Goal: Transaction & Acquisition: Subscribe to service/newsletter

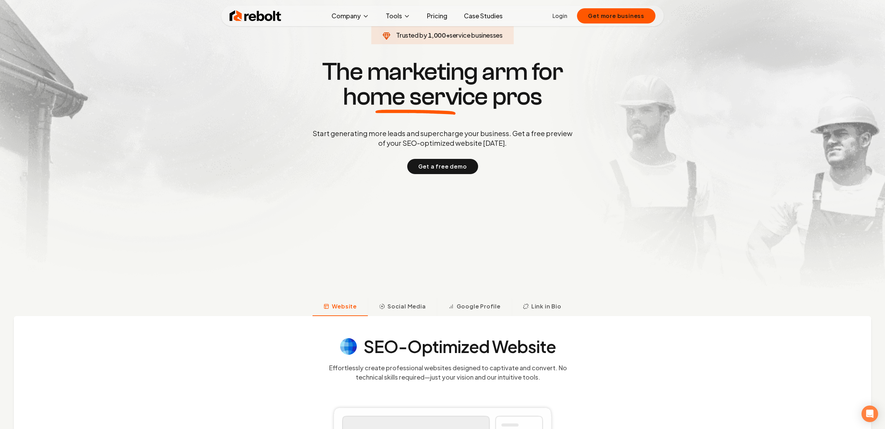
scroll to position [101, 0]
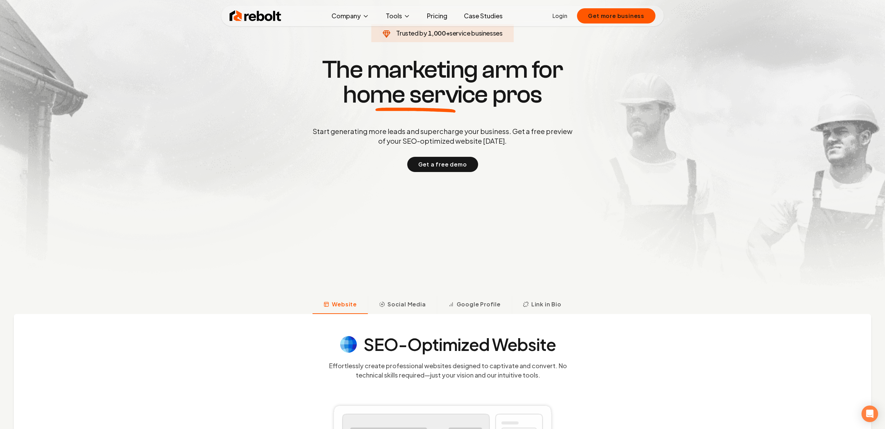
click at [435, 17] on link "Pricing" at bounding box center [436, 16] width 31 height 14
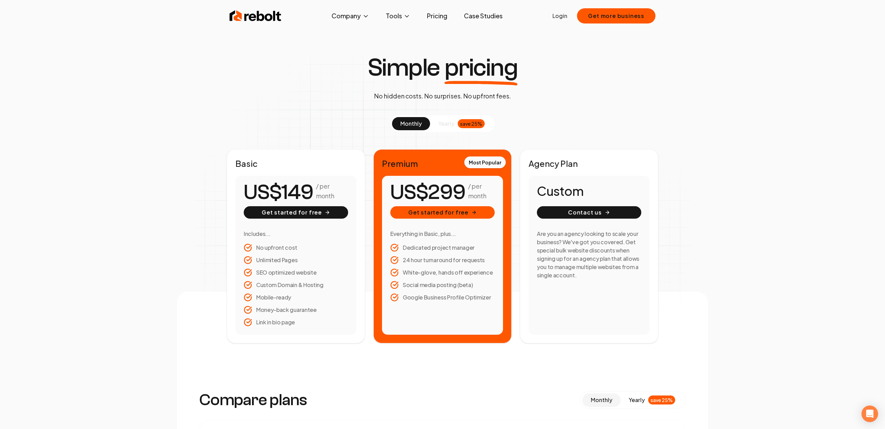
click at [464, 125] on div "save 25%" at bounding box center [471, 123] width 27 height 9
click at [417, 124] on span "monthly" at bounding box center [410, 123] width 21 height 7
click at [476, 123] on div "save 25%" at bounding box center [471, 123] width 27 height 9
click at [291, 315] on ul "No upfront cost Unlimited Pages SEO optimized website Custom Domain & Hosting M…" at bounding box center [296, 285] width 104 height 83
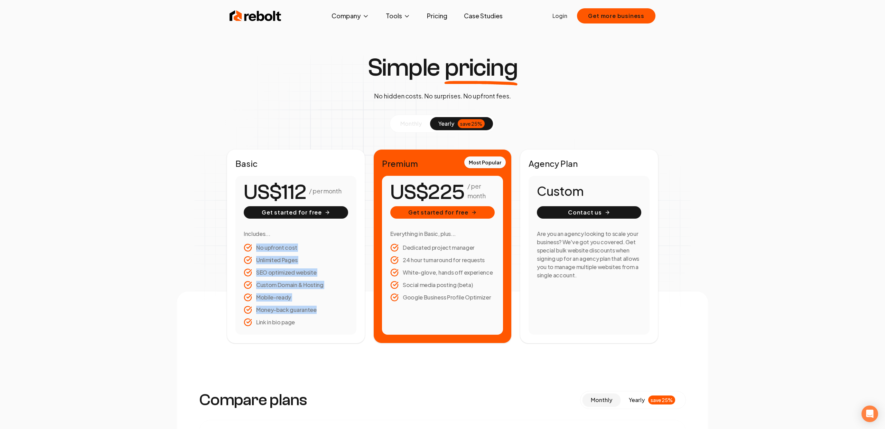
drag, startPoint x: 298, startPoint y: 324, endPoint x: 250, endPoint y: 244, distance: 92.4
click at [250, 244] on ul "No upfront cost Unlimited Pages SEO optimized website Custom Domain & Hosting M…" at bounding box center [296, 285] width 104 height 83
drag, startPoint x: 301, startPoint y: 324, endPoint x: 258, endPoint y: 278, distance: 63.4
click at [258, 278] on ul "No upfront cost Unlimited Pages SEO optimized website Custom Domain & Hosting M…" at bounding box center [296, 285] width 104 height 83
drag, startPoint x: 295, startPoint y: 326, endPoint x: 273, endPoint y: 321, distance: 23.0
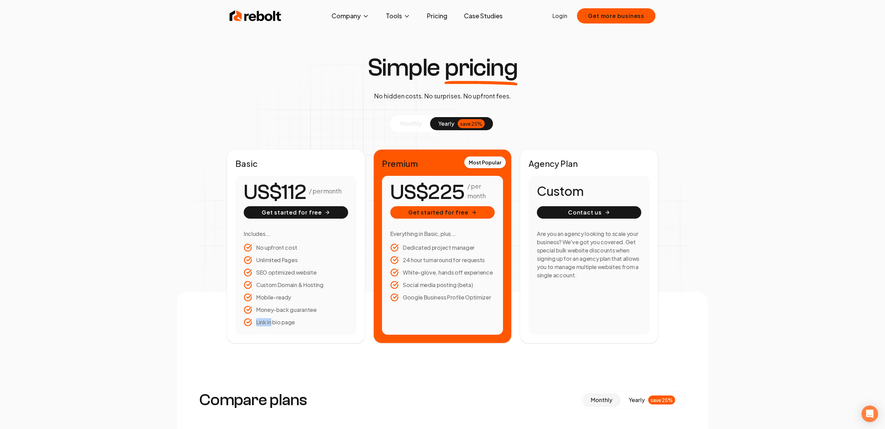
click at [271, 322] on li "Link in bio page" at bounding box center [296, 322] width 104 height 8
drag, startPoint x: 258, startPoint y: 249, endPoint x: 321, endPoint y: 331, distance: 103.0
click at [321, 331] on div "/ per month Get started for free Includes... No upfront cost Unlimited Pages SE…" at bounding box center [295, 255] width 121 height 159
copy ul "No upfront cost Unlimited Pages SEO optimized website Custom Domain & Hosting M…"
drag, startPoint x: 492, startPoint y: 299, endPoint x: 423, endPoint y: 269, distance: 75.3
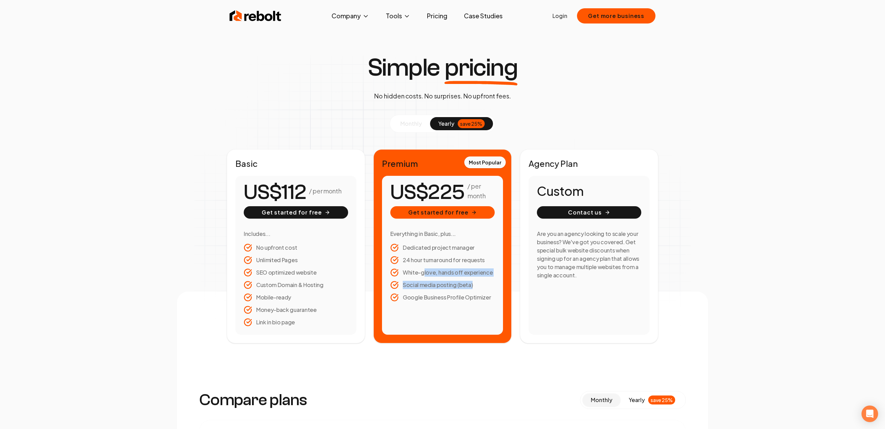
click at [423, 269] on ul "Dedicated project manager 24 hour turnaround for requests White-glove, hands of…" at bounding box center [442, 273] width 104 height 58
click at [480, 289] on ul "Dedicated project manager 24 hour turnaround for requests White-glove, hands of…" at bounding box center [442, 273] width 104 height 58
drag, startPoint x: 489, startPoint y: 298, endPoint x: 454, endPoint y: 291, distance: 34.8
click at [454, 291] on ul "Dedicated project manager 24 hour turnaround for requests White-glove, hands of…" at bounding box center [442, 273] width 104 height 58
drag, startPoint x: 405, startPoint y: 247, endPoint x: 485, endPoint y: 284, distance: 89.0
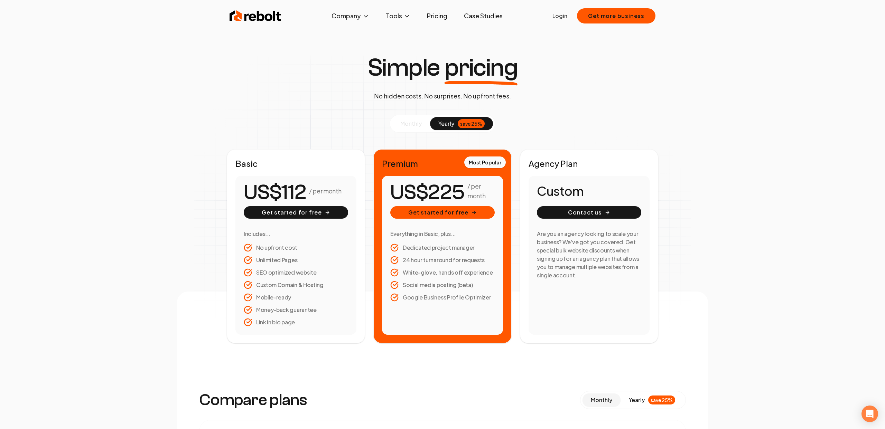
click at [485, 284] on ul "Dedicated project manager 24 hour turnaround for requests White-glove, hands of…" at bounding box center [442, 273] width 104 height 58
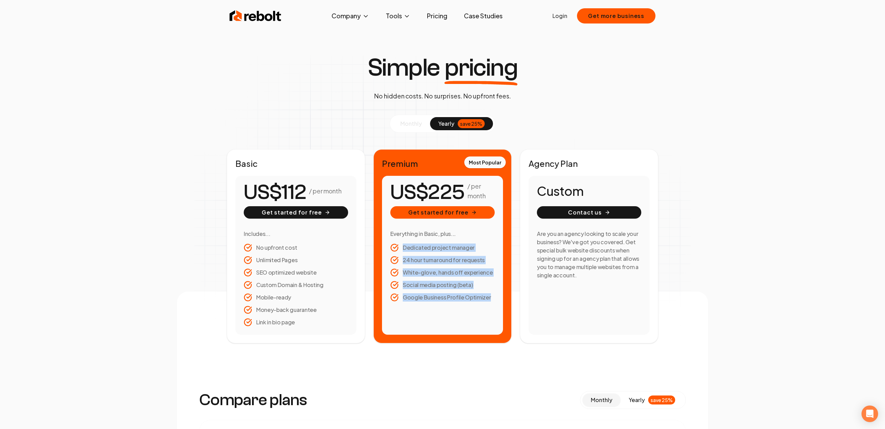
drag, startPoint x: 404, startPoint y: 247, endPoint x: 505, endPoint y: 303, distance: 115.3
click at [505, 303] on div "Most Popular Premium / per month Get started for free Everything in Basic, plus…" at bounding box center [442, 246] width 138 height 194
copy ul "Dedicated project manager 24 hour turnaround for requests White-glove, hands of…"
click at [400, 121] on span "monthly" at bounding box center [410, 123] width 21 height 7
